Goal: Task Accomplishment & Management: Complete application form

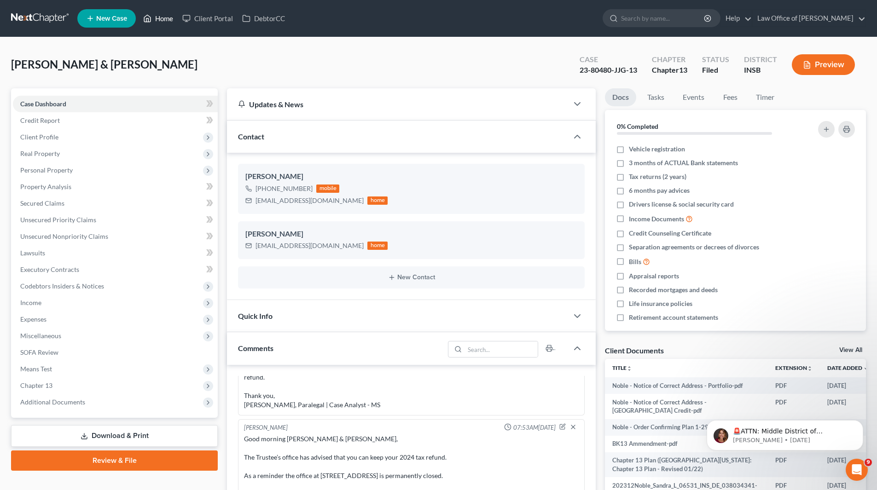
click at [161, 18] on link "Home" at bounding box center [158, 18] width 39 height 17
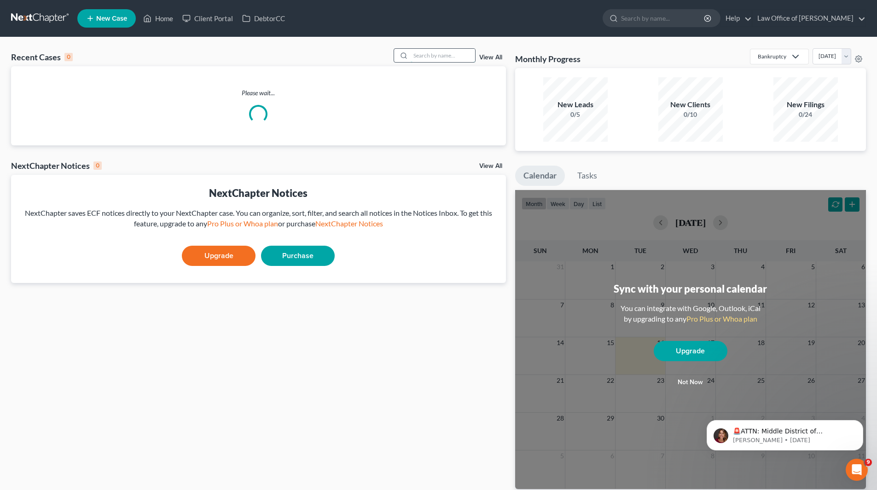
click at [341, 53] on input "search" at bounding box center [443, 55] width 64 height 13
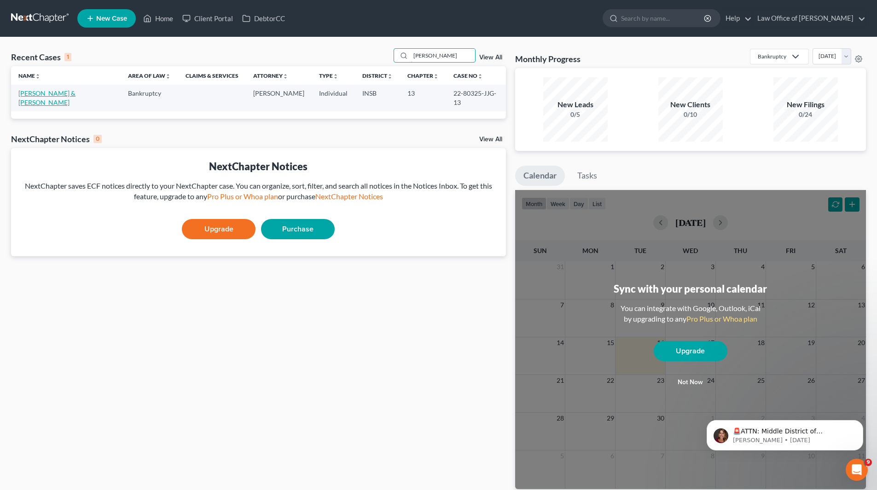
type input "[PERSON_NAME]"
click at [54, 95] on link "[PERSON_NAME] & [PERSON_NAME]" at bounding box center [46, 97] width 57 height 17
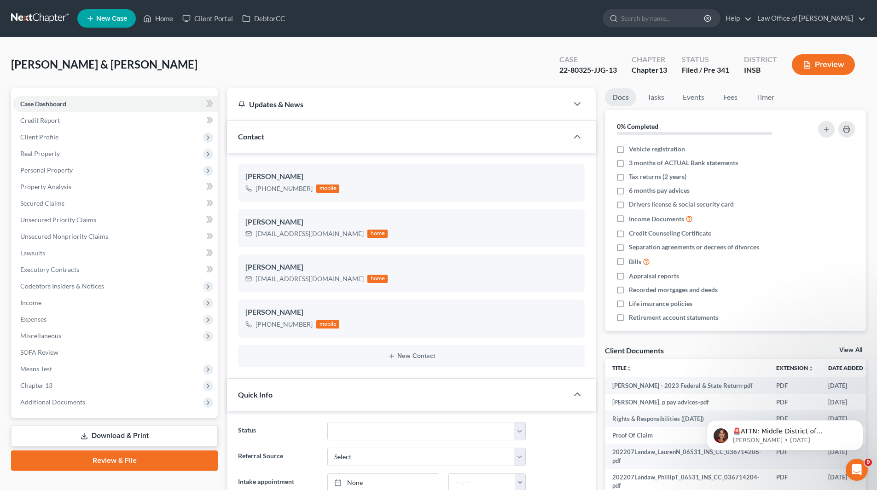
scroll to position [4172, 0]
drag, startPoint x: 556, startPoint y: 71, endPoint x: 590, endPoint y: 75, distance: 33.9
click at [341, 75] on div "Case 22-80325-JJG-13" at bounding box center [588, 65] width 72 height 27
copy div "22-80325"
click at [52, 135] on span "Client Profile" at bounding box center [115, 137] width 205 height 17
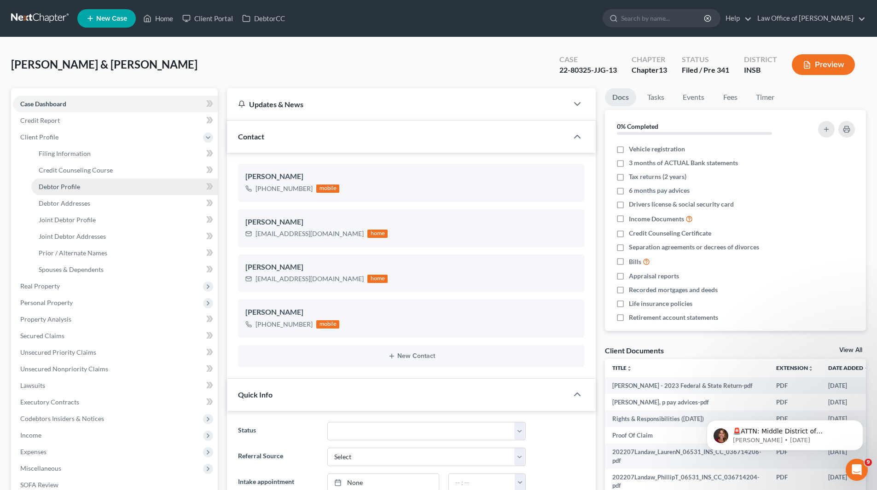
click at [68, 135] on span "Debtor Profile" at bounding box center [59, 187] width 41 height 8
select select "2"
select select "4"
